Goal: Check status: Check status

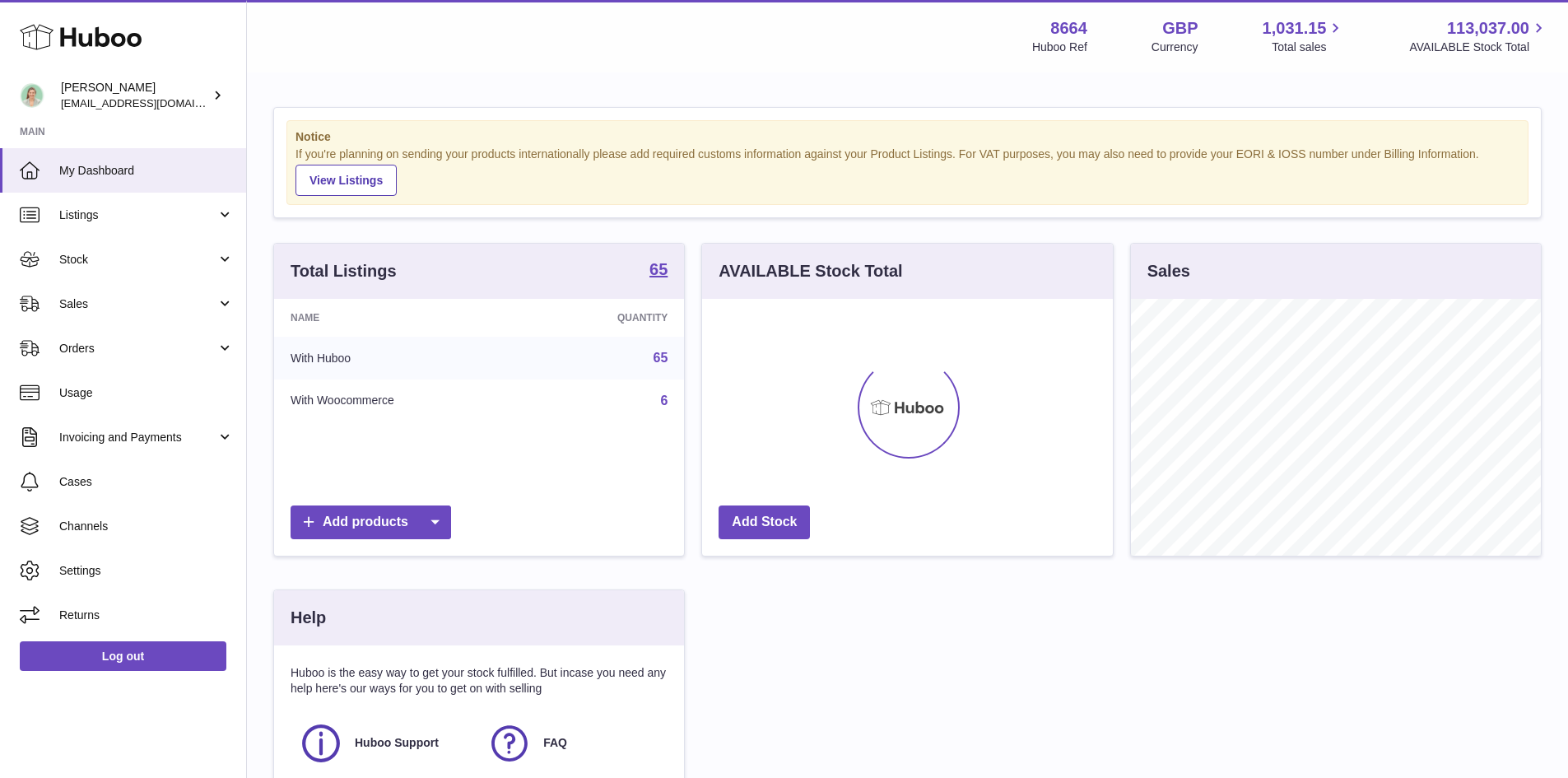
scroll to position [257, 410]
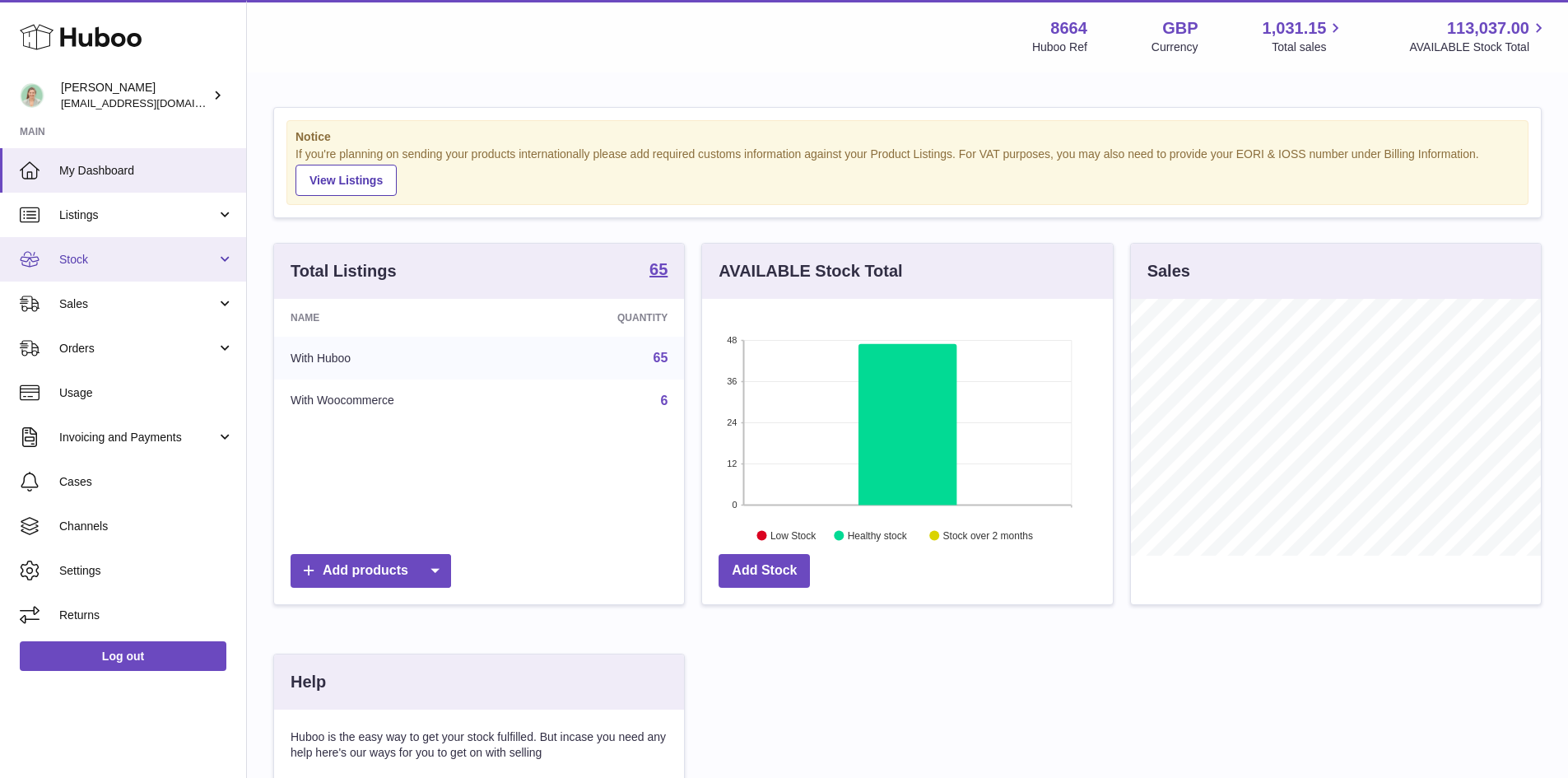
click at [91, 258] on span "Stock" at bounding box center [137, 260] width 157 height 16
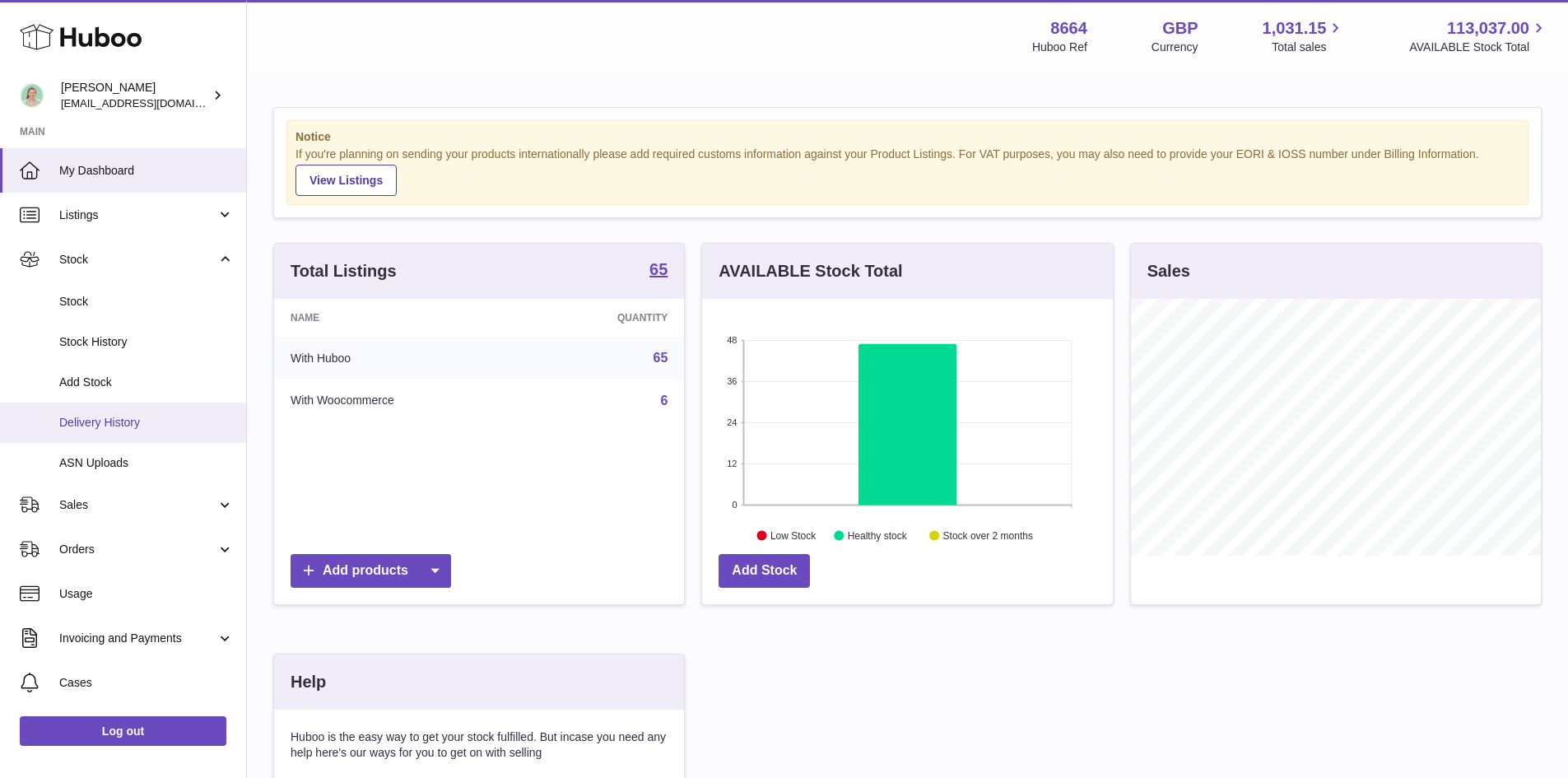
click at [124, 425] on span "Delivery History" at bounding box center [146, 423] width 175 height 16
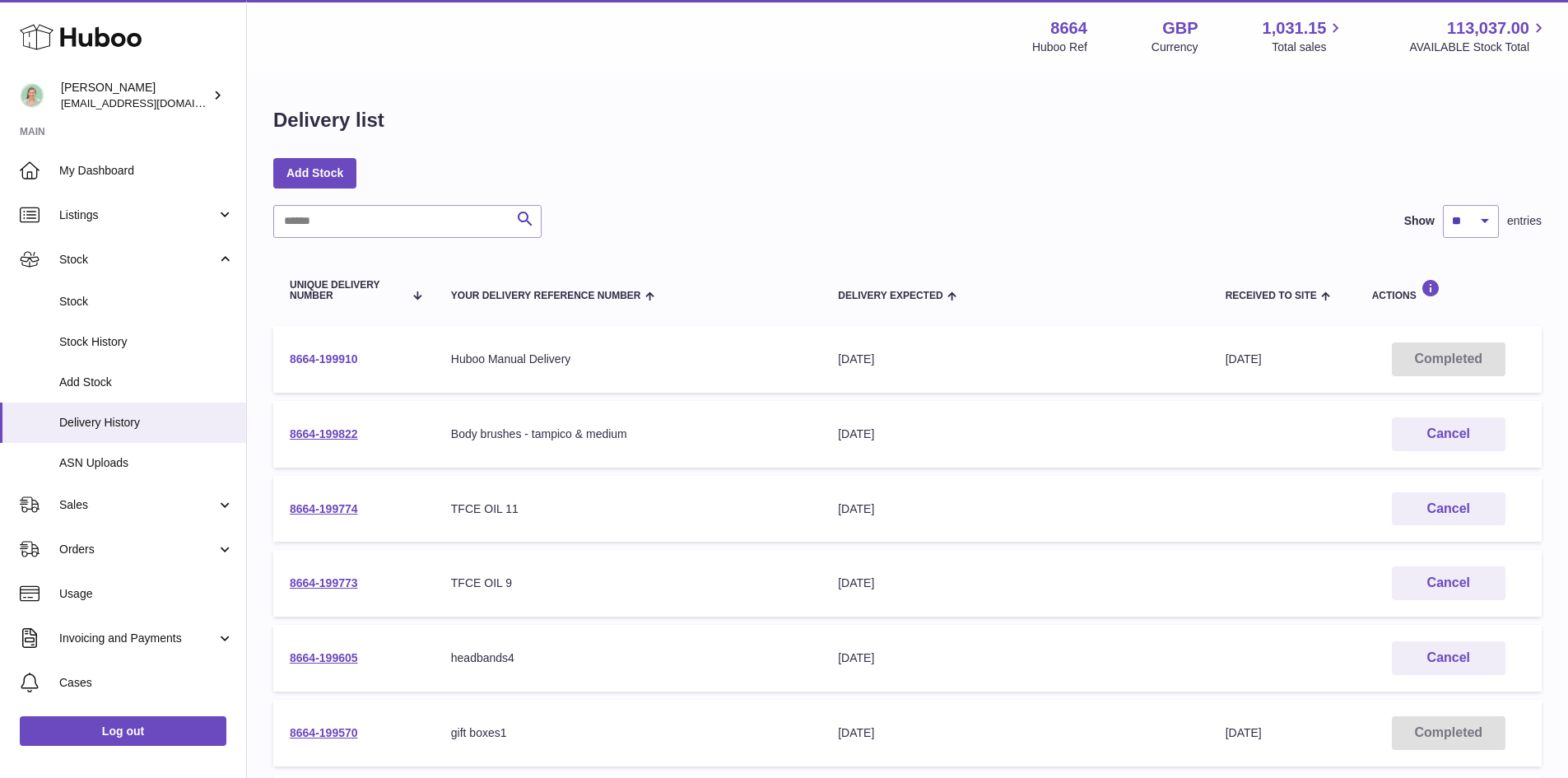
click at [338, 355] on link "8664-199910" at bounding box center [324, 359] width 69 height 13
click at [332, 728] on link "8664-199570" at bounding box center [324, 732] width 69 height 13
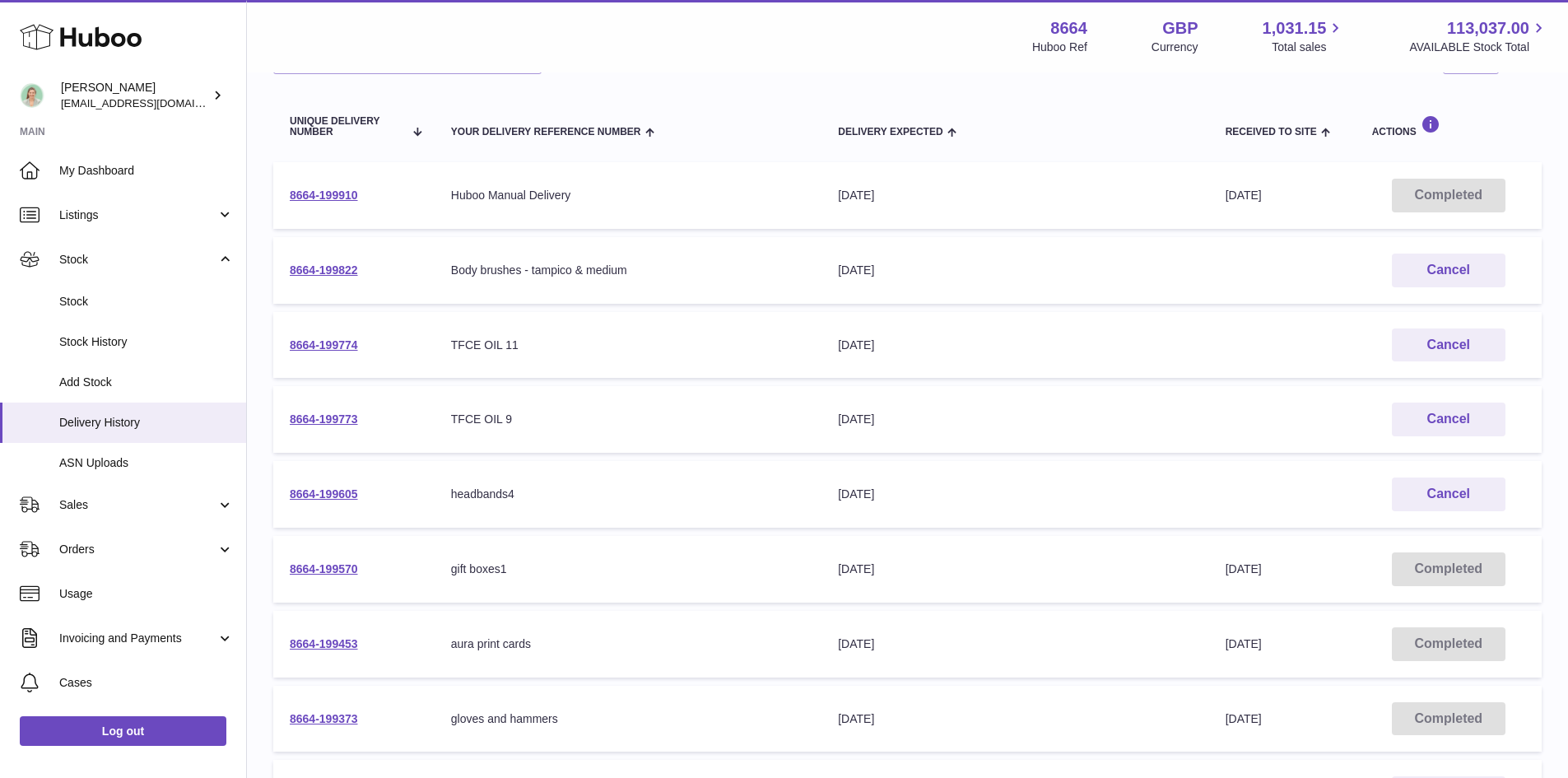
scroll to position [164, 0]
click at [354, 720] on link "8664-199373" at bounding box center [324, 717] width 69 height 13
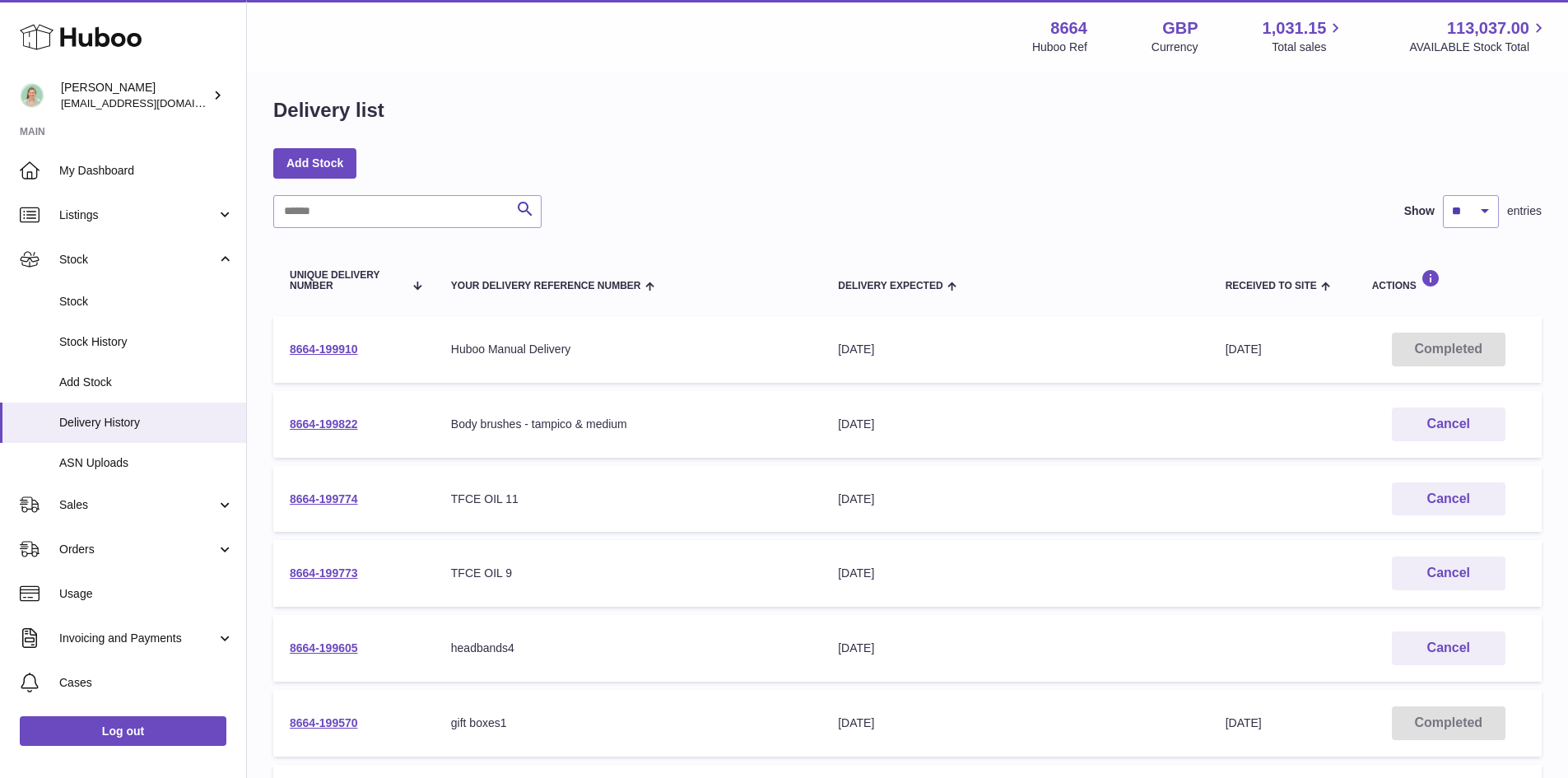
scroll to position [0, 0]
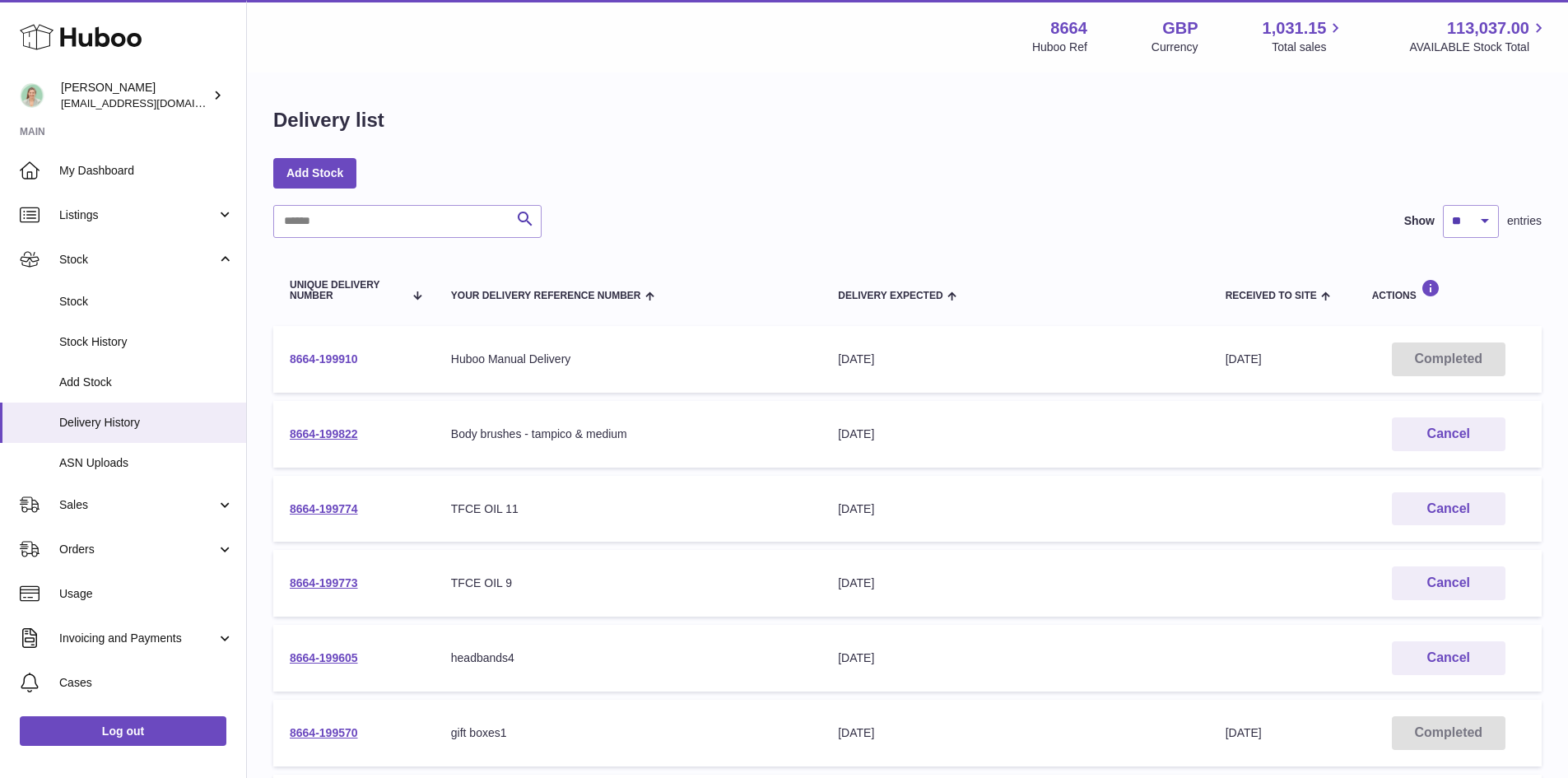
click at [339, 361] on link "8664-199910" at bounding box center [324, 359] width 69 height 13
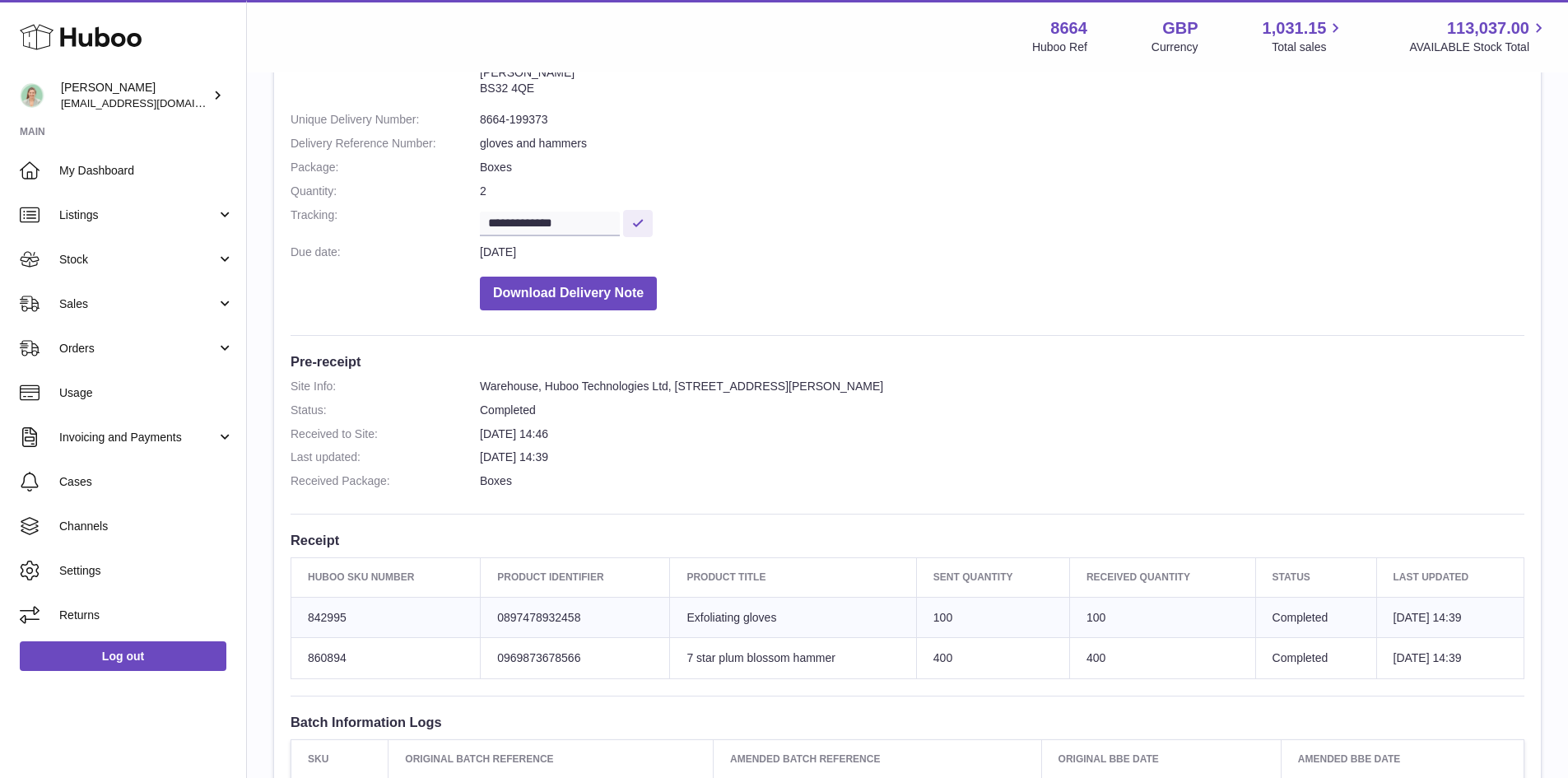
scroll to position [83, 0]
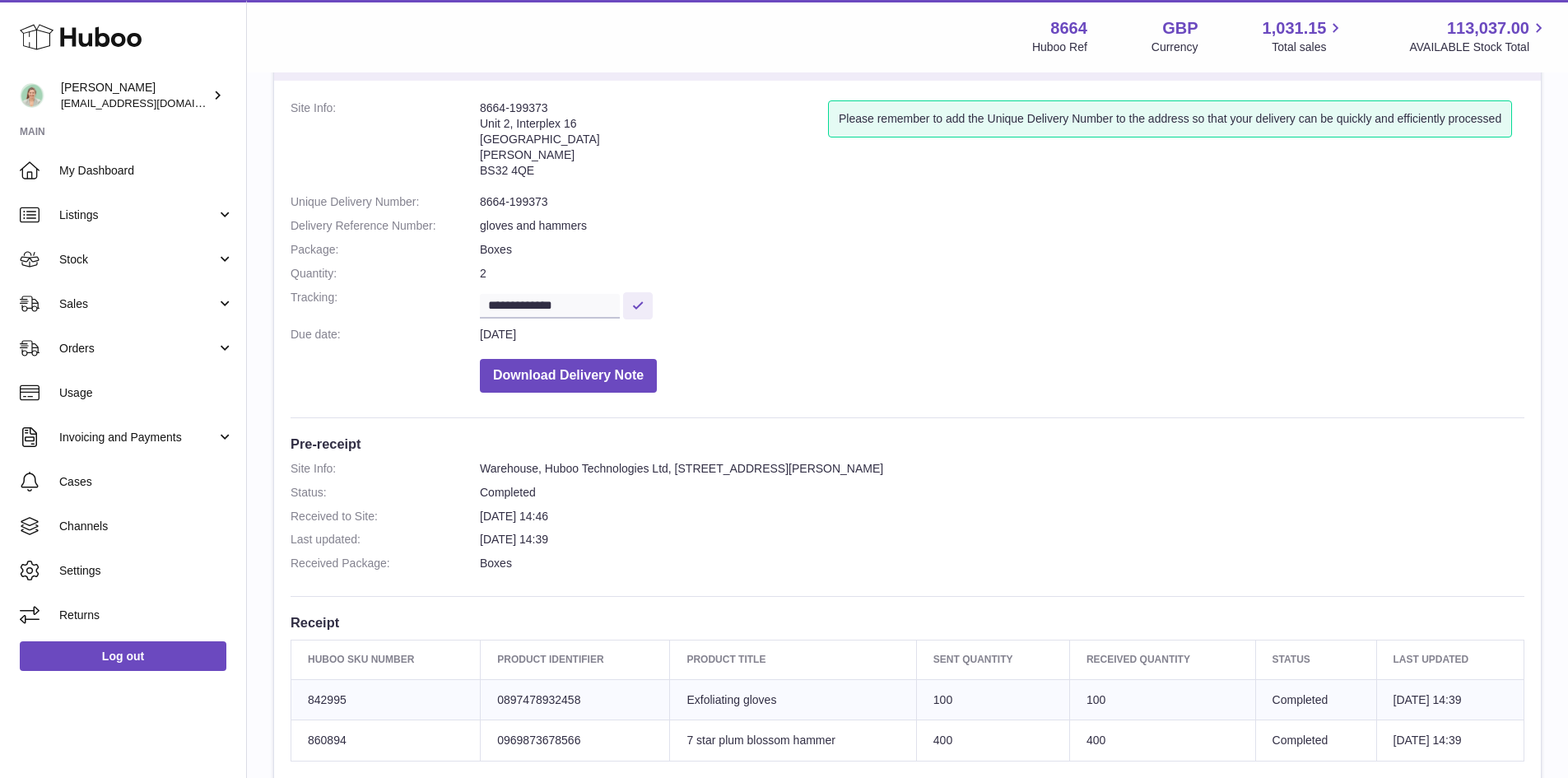
drag, startPoint x: 470, startPoint y: 105, endPoint x: 610, endPoint y: 106, distance: 140.0
click at [610, 106] on dl "**********" at bounding box center [908, 251] width 1234 height 301
copy dl "8664-199373"
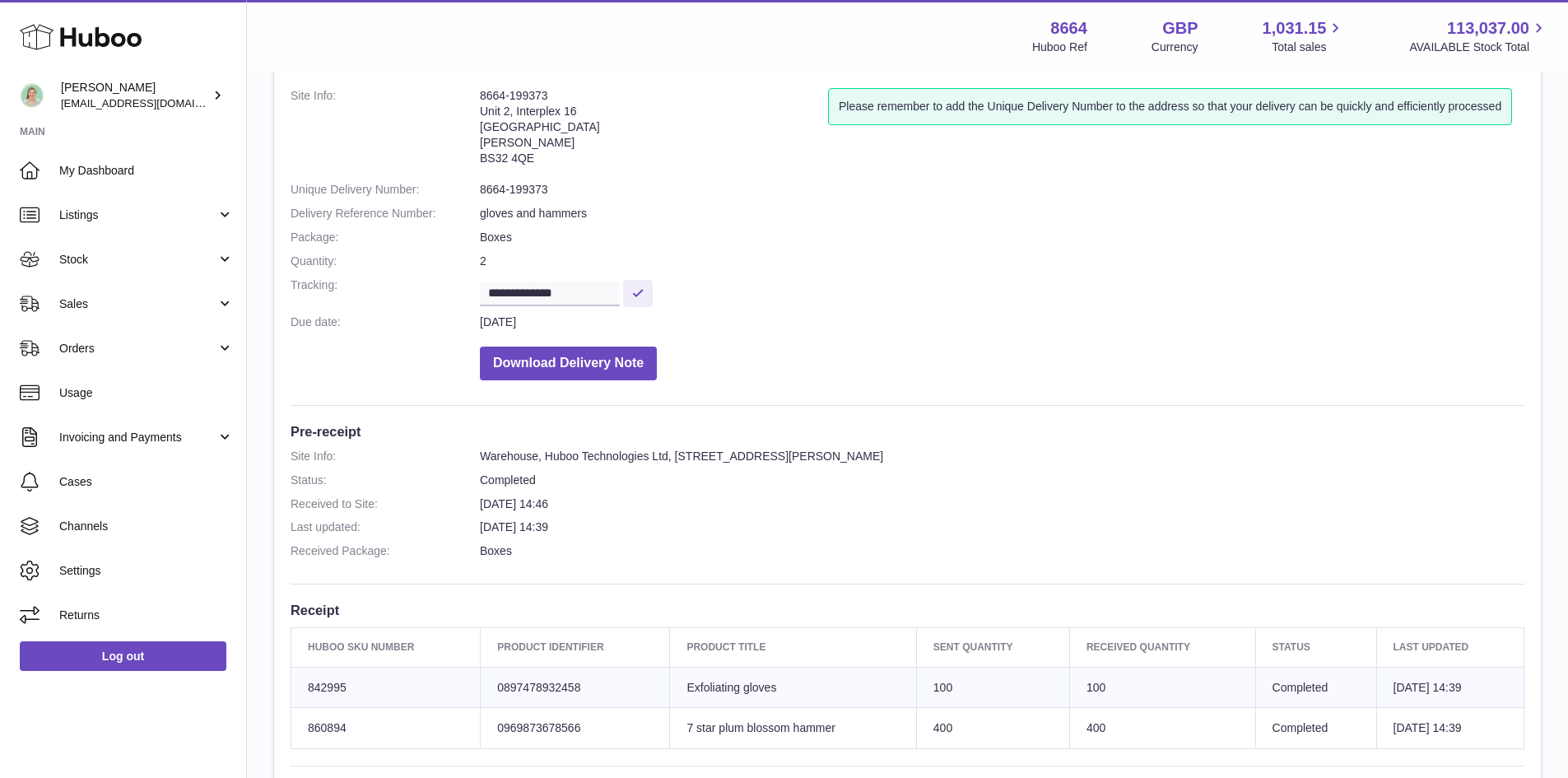
scroll to position [0, 0]
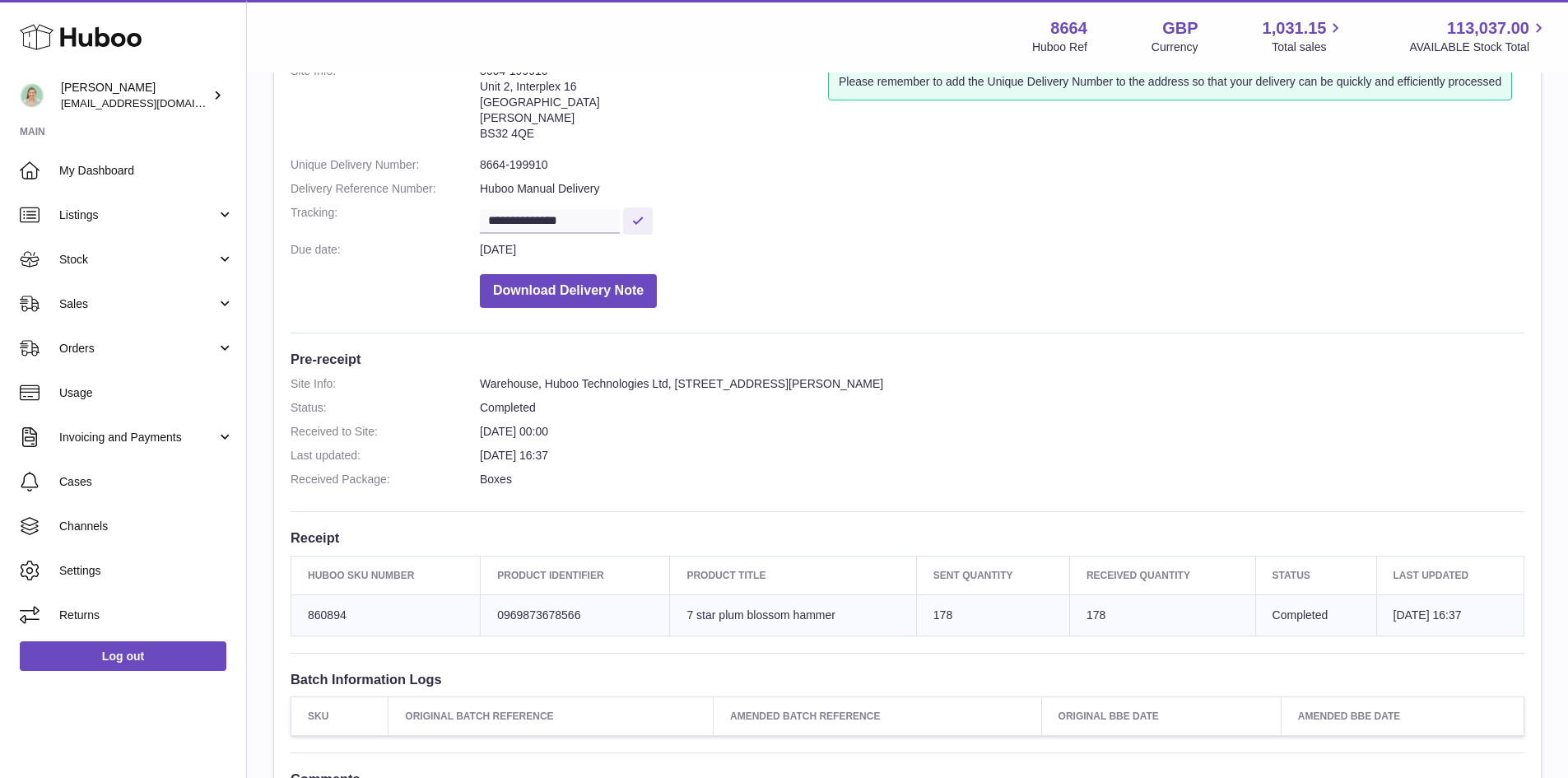
scroll to position [83, 0]
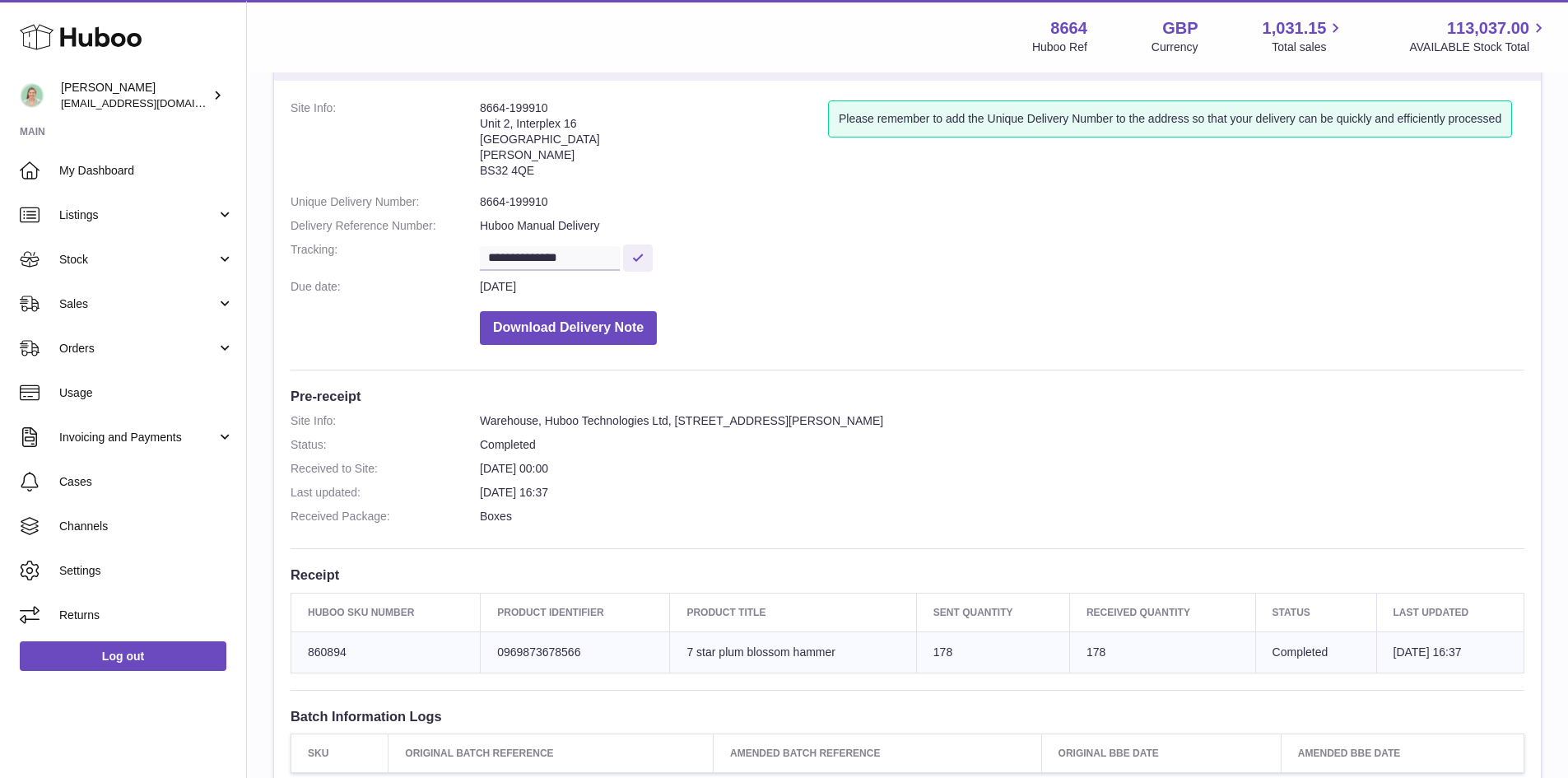
drag, startPoint x: 475, startPoint y: 103, endPoint x: 590, endPoint y: 105, distance: 115.0
click at [590, 105] on dl "**********" at bounding box center [908, 226] width 1234 height 252
copy dl "8664-199910"
